Goal: Task Accomplishment & Management: Manage account settings

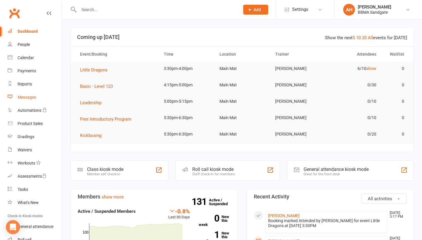
click at [34, 97] on div "Messages" at bounding box center [27, 97] width 18 height 5
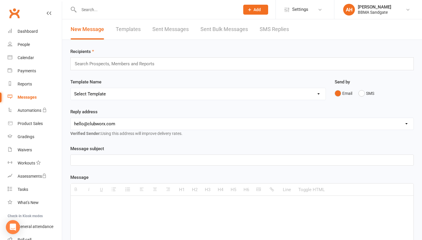
click at [269, 30] on link "SMS Replies" at bounding box center [273, 29] width 29 height 20
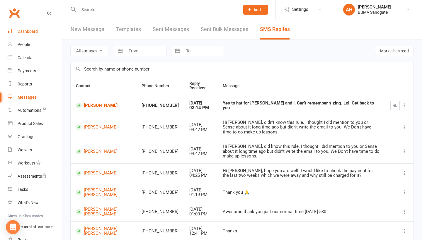
click at [43, 33] on link "Dashboard" at bounding box center [35, 31] width 54 height 13
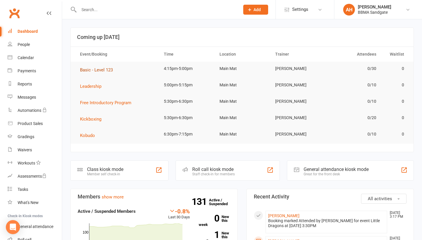
click at [98, 71] on span "Basic - Level 123" at bounding box center [96, 69] width 33 height 5
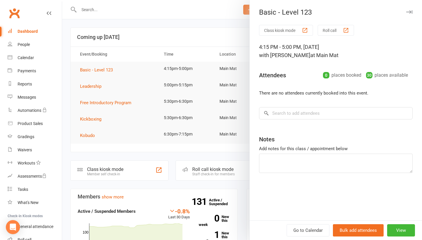
click at [200, 34] on div at bounding box center [242, 120] width 360 height 240
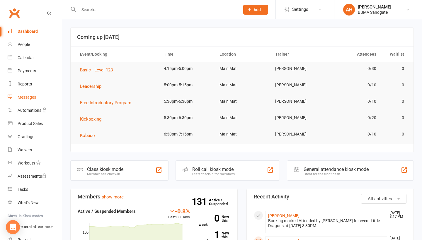
click at [42, 102] on link "Messages" at bounding box center [35, 97] width 54 height 13
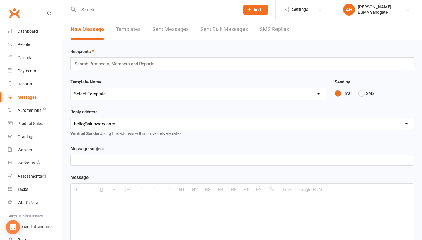
click at [285, 28] on link "SMS Replies" at bounding box center [273, 29] width 29 height 20
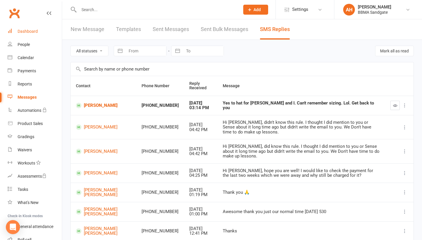
click at [41, 31] on link "Dashboard" at bounding box center [35, 31] width 54 height 13
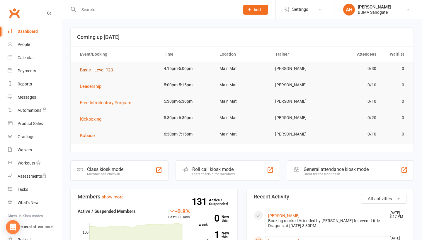
click at [96, 72] on span "Basic - Level 123" at bounding box center [96, 69] width 33 height 5
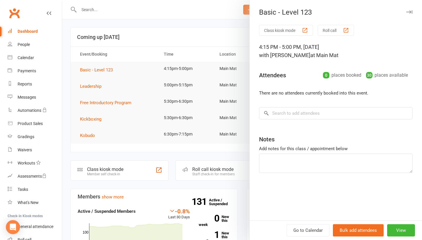
click at [160, 30] on div at bounding box center [242, 120] width 360 height 240
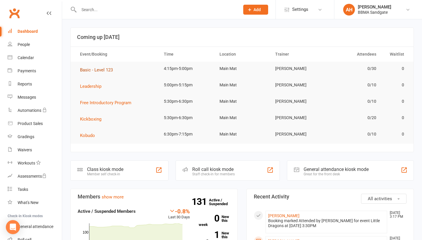
click at [105, 73] on button "Basic - Level 123" at bounding box center [98, 69] width 37 height 7
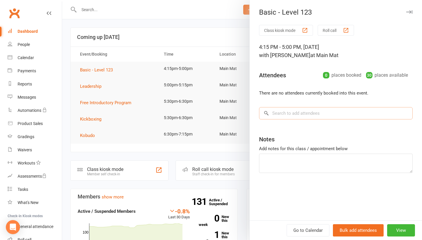
click at [284, 116] on input "search" at bounding box center [335, 113] width 153 height 12
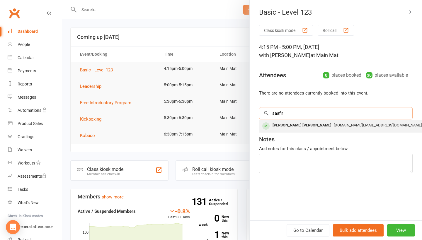
type input "saafir"
click at [283, 130] on div "[PERSON_NAME] [PERSON_NAME]" at bounding box center [302, 125] width 64 height 8
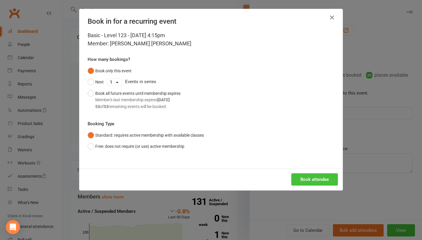
click at [310, 181] on button "Book attendee" at bounding box center [314, 179] width 47 height 12
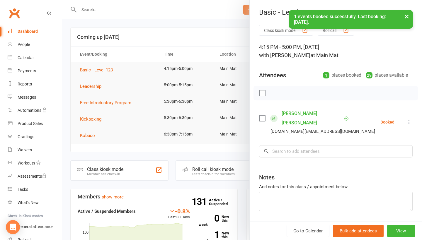
click at [408, 119] on icon at bounding box center [409, 122] width 6 height 6
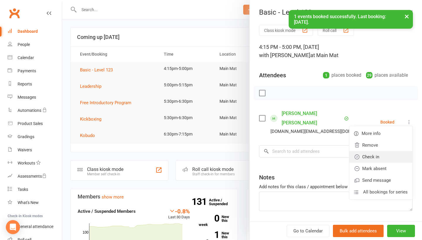
click at [383, 154] on link "Check in" at bounding box center [380, 157] width 63 height 12
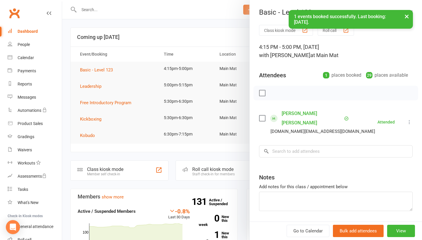
click at [307, 114] on link "[PERSON_NAME] [PERSON_NAME]" at bounding box center [311, 118] width 61 height 19
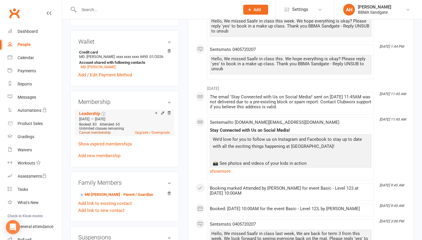
scroll to position [192, 0]
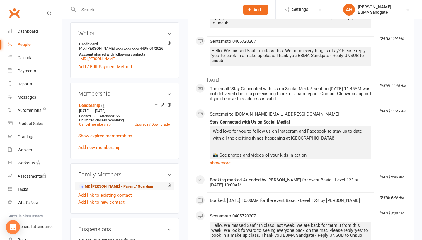
click at [107, 184] on link "MD [PERSON_NAME] - Parent / Guardian" at bounding box center [116, 187] width 74 height 6
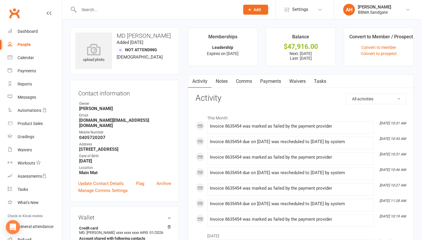
click at [271, 84] on link "Payments" at bounding box center [270, 81] width 29 height 13
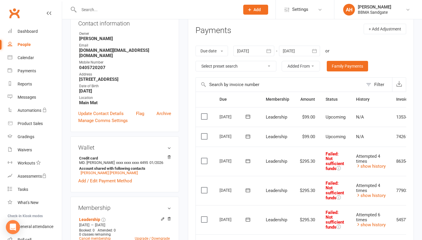
scroll to position [70, 0]
click at [271, 50] on icon "button" at bounding box center [268, 51] width 4 height 4
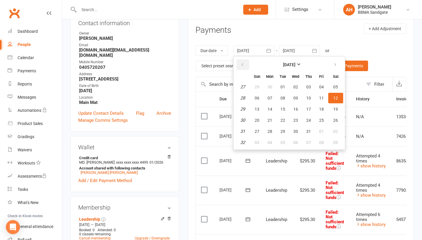
click at [238, 67] on button "button" at bounding box center [242, 64] width 13 height 11
click at [263, 122] on button "22" at bounding box center [257, 120] width 12 height 11
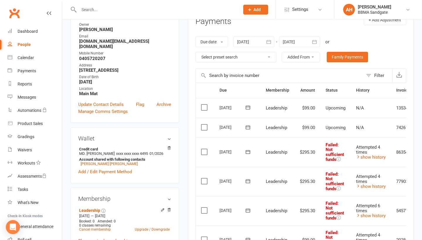
scroll to position [78, 0]
click at [271, 42] on icon "button" at bounding box center [269, 43] width 6 height 6
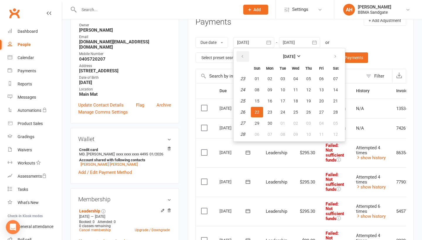
click at [244, 57] on icon "button" at bounding box center [242, 56] width 4 height 5
click at [256, 126] on button "25" at bounding box center [257, 123] width 12 height 11
type input "[DATE]"
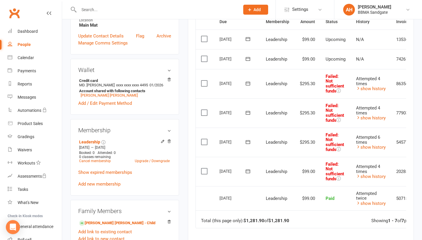
scroll to position [128, 0]
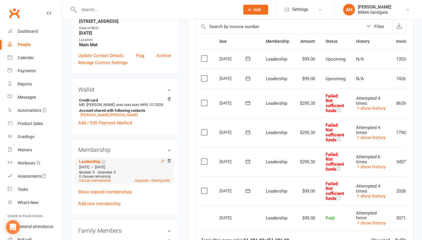
click at [163, 159] on icon at bounding box center [162, 161] width 4 height 4
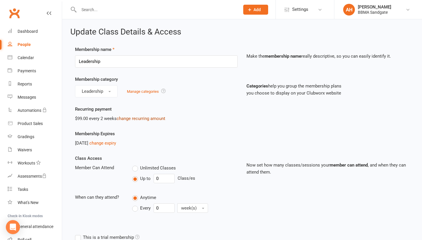
click at [131, 121] on link "change recurring amount" at bounding box center [141, 118] width 49 height 5
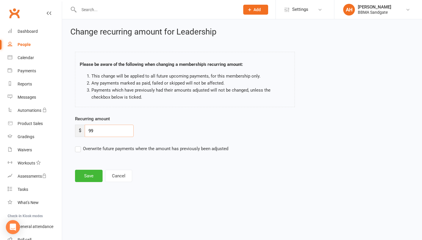
click at [108, 134] on input "99" at bounding box center [109, 131] width 49 height 12
type input "9"
type input "150"
click at [77, 152] on label "Overwrite future payments where the amount has previously been adjusted" at bounding box center [151, 148] width 153 height 7
click at [77, 145] on input "Overwrite future payments where the amount has previously been adjusted" at bounding box center [151, 145] width 153 height 0
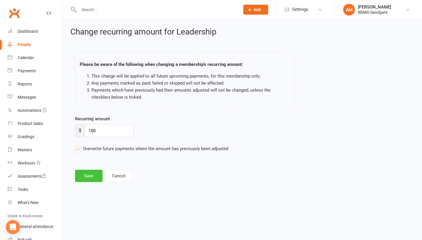
click at [90, 177] on button "Save" at bounding box center [89, 176] width 28 height 12
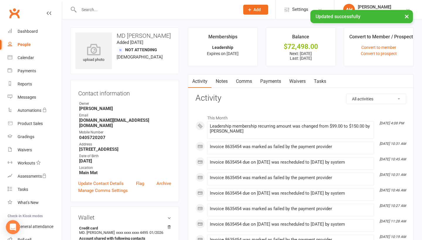
click at [272, 87] on link "Payments" at bounding box center [270, 81] width 29 height 13
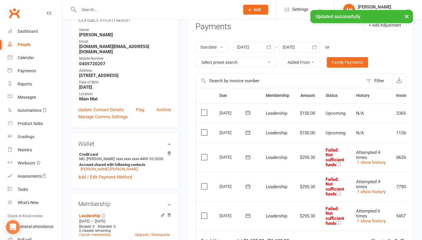
scroll to position [73, 0]
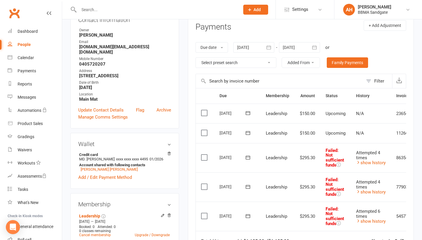
click at [248, 134] on icon at bounding box center [248, 133] width 6 height 6
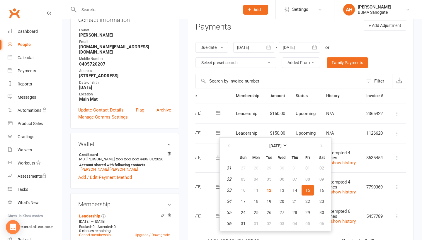
scroll to position [0, 32]
click at [396, 134] on icon at bounding box center [397, 134] width 6 height 6
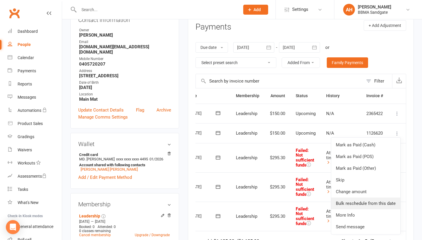
click at [377, 199] on link "Bulk reschedule from this date" at bounding box center [365, 204] width 69 height 12
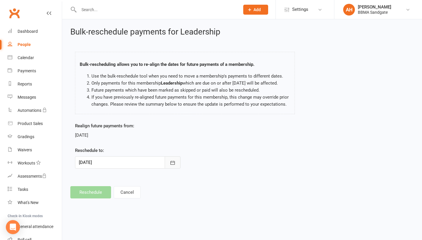
click at [175, 169] on button "button" at bounding box center [173, 162] width 16 height 12
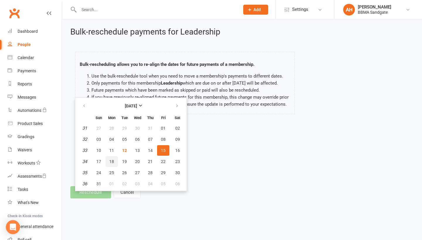
click at [111, 164] on span "18" at bounding box center [111, 161] width 5 height 5
type input "[DATE]"
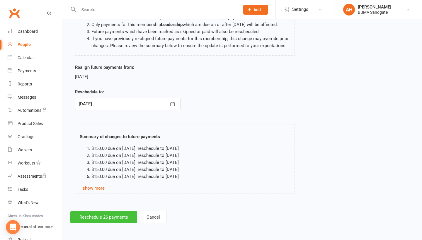
scroll to position [67, 0]
click at [93, 217] on button "Reschedule 26 payments" at bounding box center [103, 217] width 67 height 12
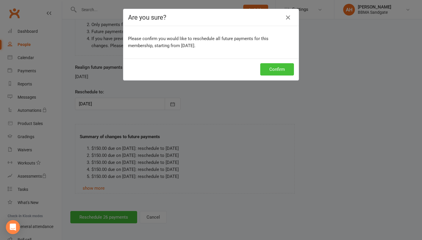
click at [280, 68] on button "Confirm" at bounding box center [277, 69] width 34 height 12
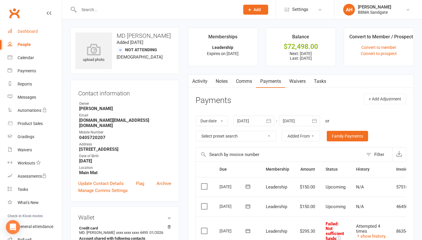
click at [41, 33] on link "Dashboard" at bounding box center [35, 31] width 54 height 13
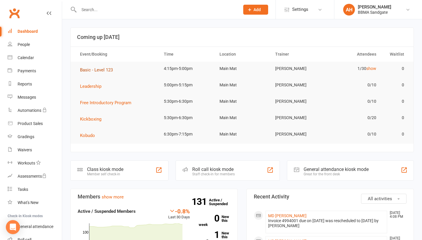
click at [107, 70] on span "Basic - Level 123" at bounding box center [96, 69] width 33 height 5
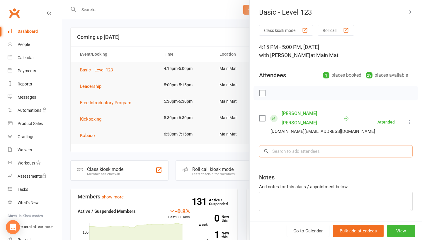
click at [306, 145] on input "search" at bounding box center [335, 151] width 153 height 12
type input "[PERSON_NAME]"
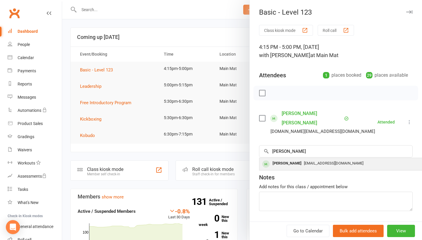
drag, startPoint x: 306, startPoint y: 144, endPoint x: 314, endPoint y: 152, distance: 11.8
click at [314, 159] on div "[EMAIL_ADDRESS][DOMAIN_NAME]" at bounding box center [346, 163] width 170 height 8
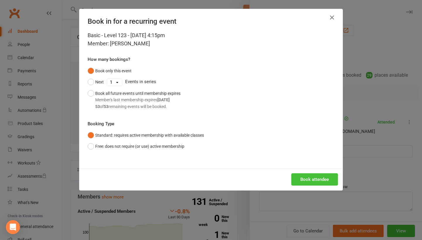
click at [309, 178] on button "Book attendee" at bounding box center [314, 179] width 47 height 12
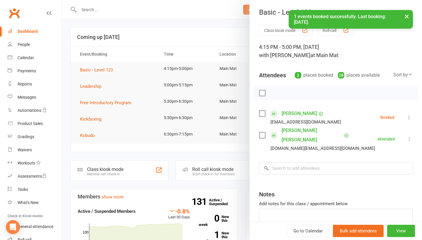
click at [408, 119] on icon at bounding box center [409, 117] width 6 height 6
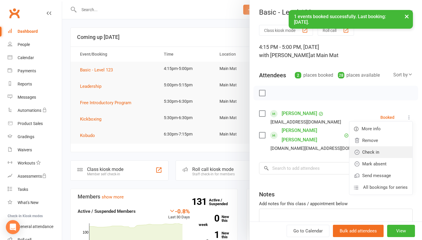
click at [389, 153] on link "Check in" at bounding box center [380, 152] width 63 height 12
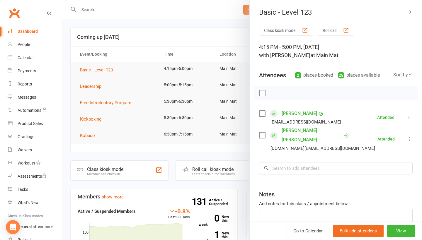
click at [203, 49] on div at bounding box center [242, 120] width 360 height 240
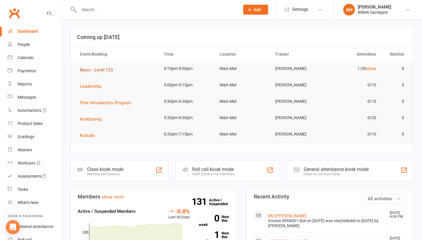
click at [98, 69] on span "Basic - Level 123" at bounding box center [96, 69] width 33 height 5
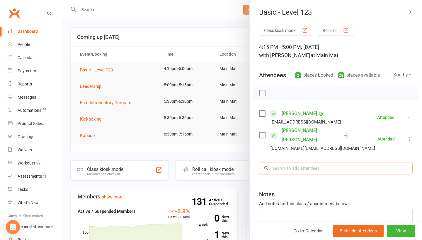
click at [282, 162] on input "search" at bounding box center [335, 168] width 153 height 12
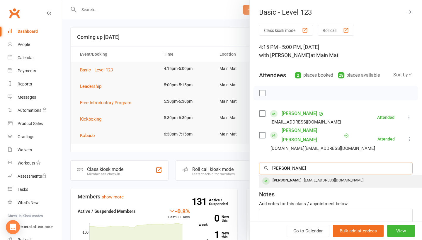
type input "[PERSON_NAME]"
click at [284, 176] on div "[PERSON_NAME]" at bounding box center [287, 180] width 34 height 8
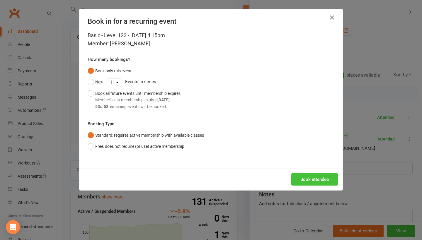
click at [306, 177] on button "Book attendee" at bounding box center [314, 179] width 47 height 12
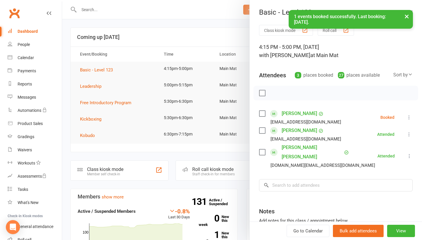
click at [408, 119] on icon at bounding box center [409, 117] width 6 height 6
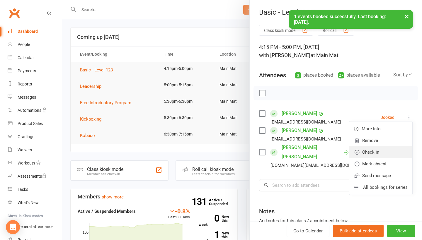
click at [390, 148] on link "Check in" at bounding box center [380, 152] width 63 height 12
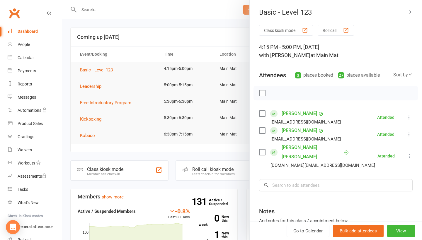
click at [155, 19] on div at bounding box center [242, 120] width 360 height 240
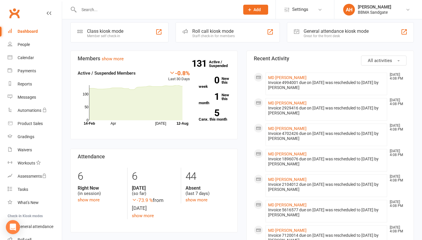
scroll to position [139, 0]
click at [189, 200] on link "show more" at bounding box center [196, 199] width 22 height 5
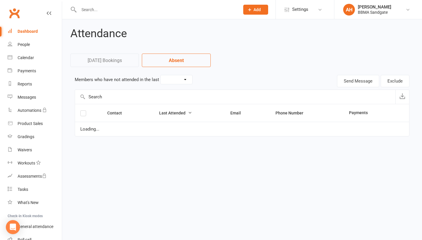
select select "7"
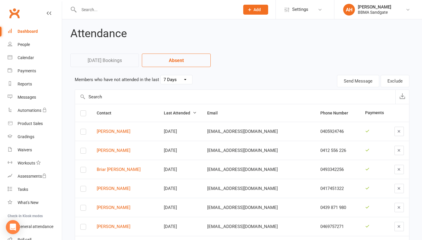
click at [39, 35] on link "Dashboard" at bounding box center [35, 31] width 54 height 13
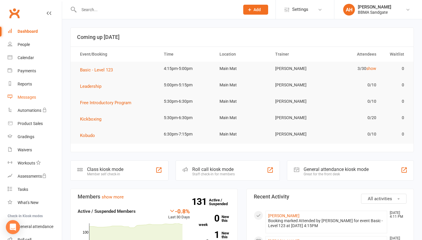
click at [32, 99] on div "Messages" at bounding box center [27, 97] width 18 height 5
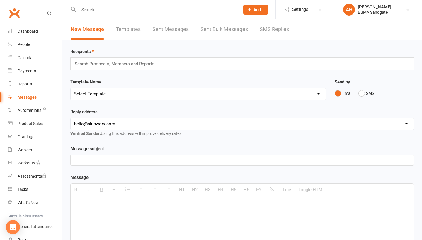
click at [274, 33] on link "SMS Replies" at bounding box center [273, 29] width 29 height 20
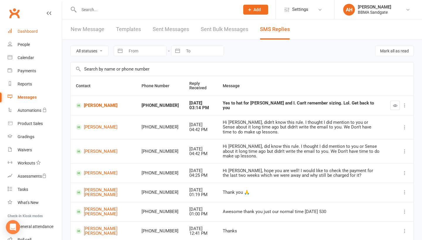
click at [43, 31] on link "Dashboard" at bounding box center [35, 31] width 54 height 13
